Goal: Task Accomplishment & Management: Complete application form

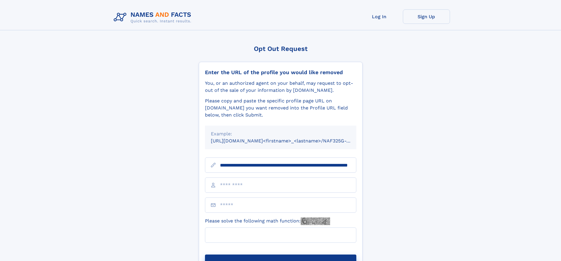
scroll to position [0, 59]
type input "**********"
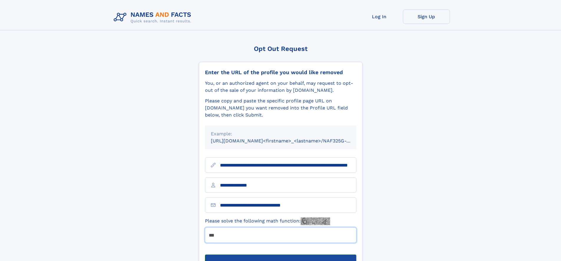
type input "***"
click at [280, 255] on button "Submit Opt Out Request" at bounding box center [280, 264] width 151 height 19
